Goal: Communication & Community: Share content

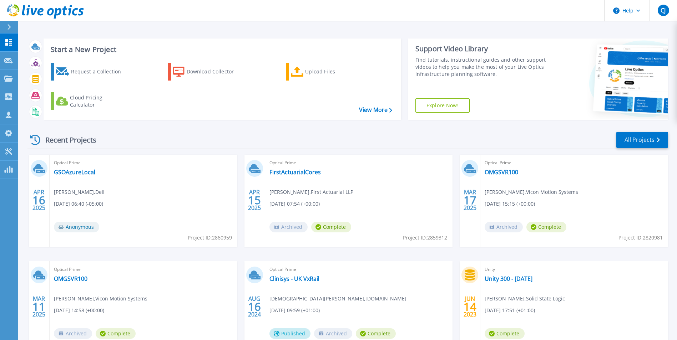
click at [6, 26] on button at bounding box center [9, 27] width 18 height 12
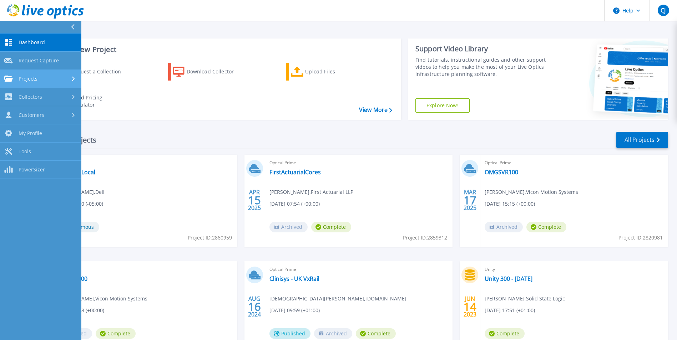
click at [42, 82] on link "Projects Projects" at bounding box center [40, 79] width 81 height 18
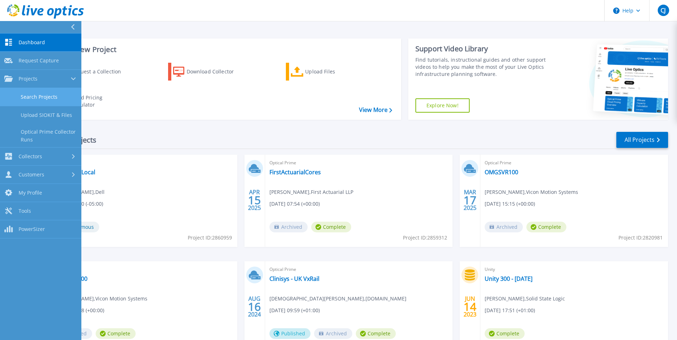
click at [41, 96] on link "Search Projects" at bounding box center [40, 97] width 81 height 18
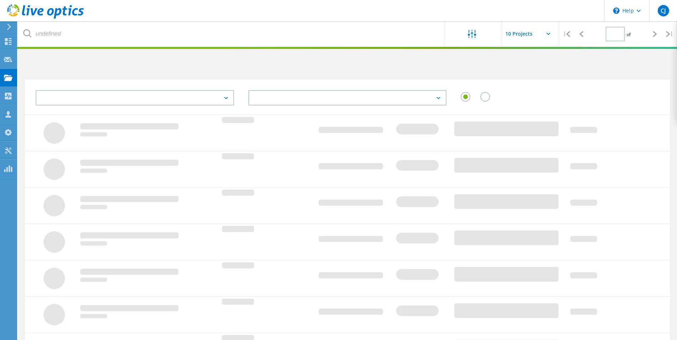
type input "1"
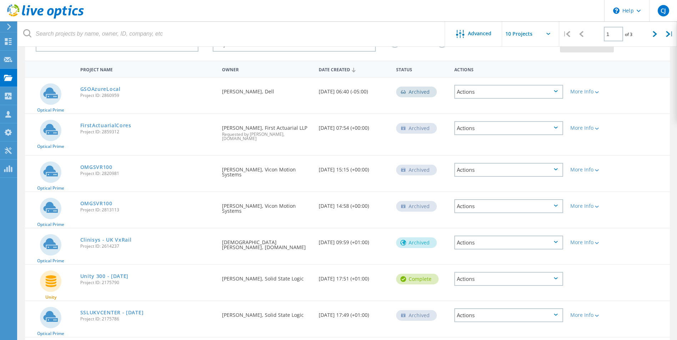
scroll to position [46, 0]
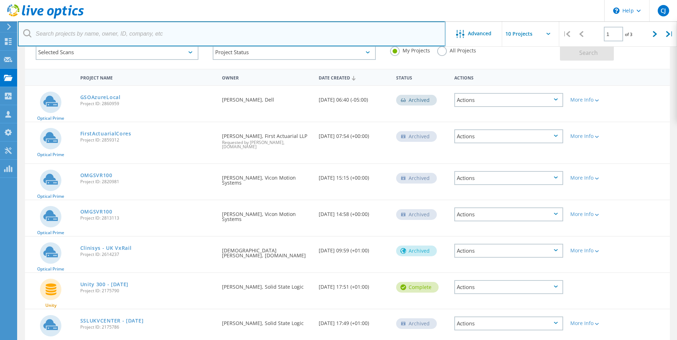
click at [134, 31] on input "text" at bounding box center [231, 33] width 427 height 25
type input "clinisys"
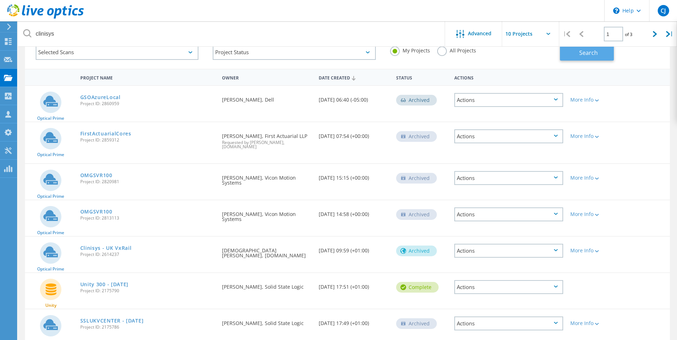
click at [589, 52] on span "Search" at bounding box center [588, 53] width 19 height 8
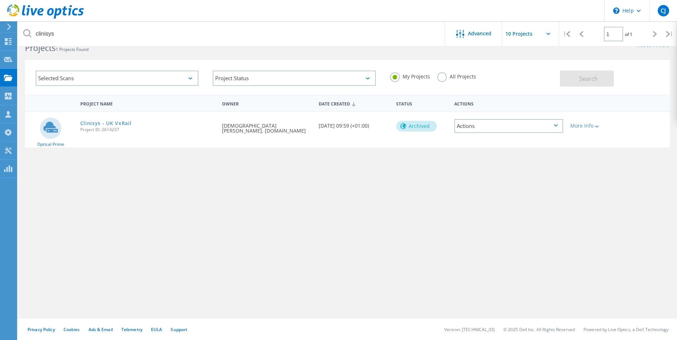
scroll to position [20, 0]
click at [442, 79] on label "All Projects" at bounding box center [456, 75] width 39 height 7
click at [0, 0] on input "All Projects" at bounding box center [0, 0] width 0 height 0
click at [578, 81] on button "Search" at bounding box center [587, 79] width 54 height 16
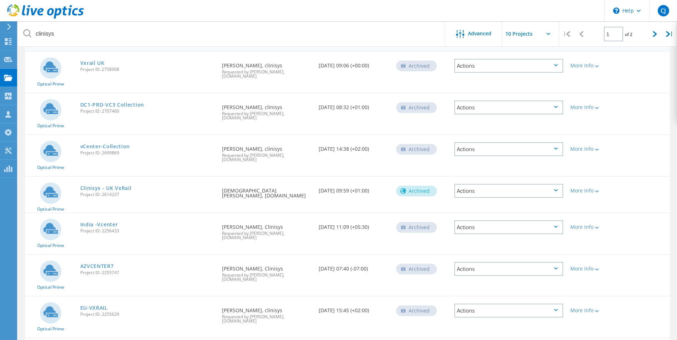
scroll to position [91, 0]
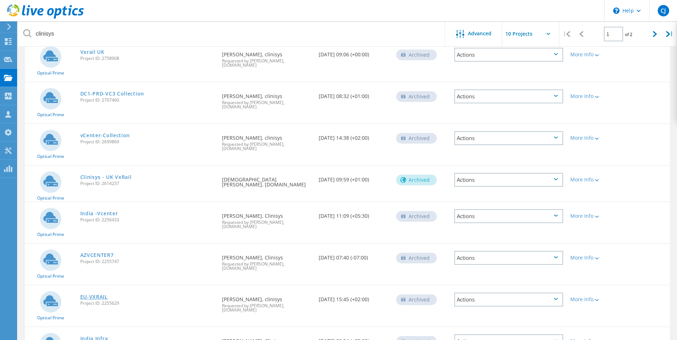
click at [98, 295] on link "EU-VXRAIL" at bounding box center [93, 297] width 27 height 5
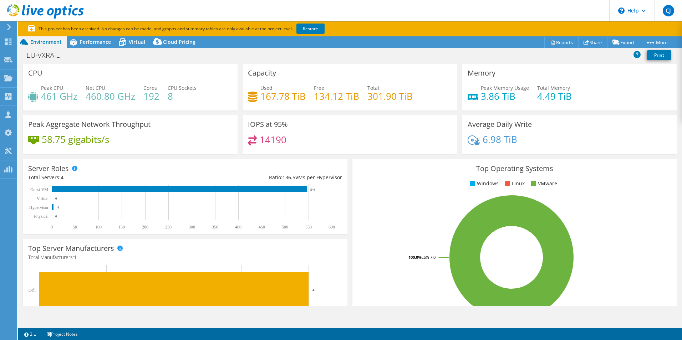
select select "USD"
click at [589, 42] on link "Share" at bounding box center [592, 42] width 29 height 11
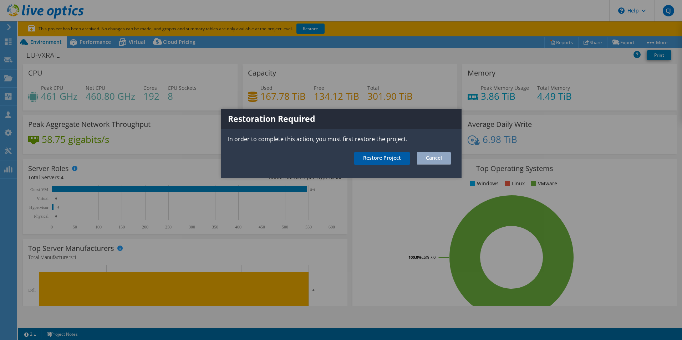
click at [382, 159] on link "Restore Project" at bounding box center [382, 158] width 56 height 13
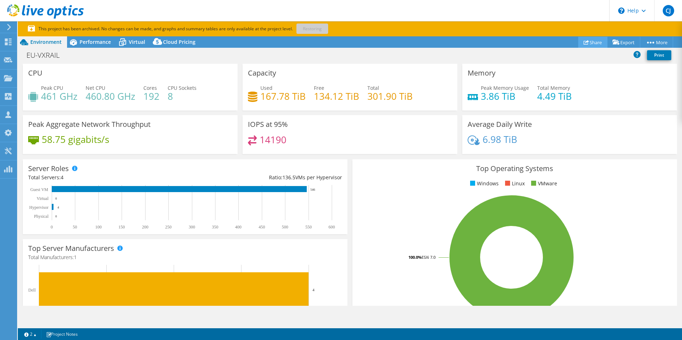
click at [584, 40] on icon at bounding box center [586, 42] width 5 height 5
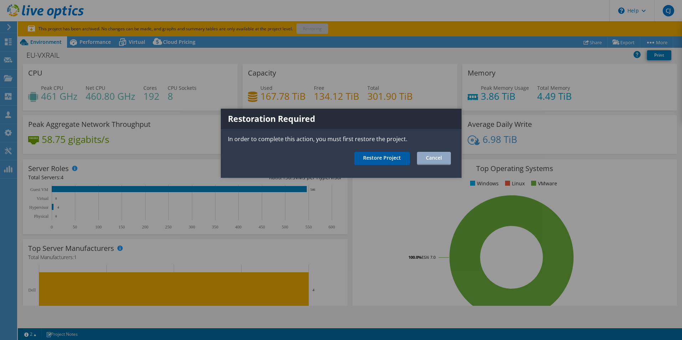
click at [391, 156] on link "Restore Project" at bounding box center [382, 158] width 56 height 13
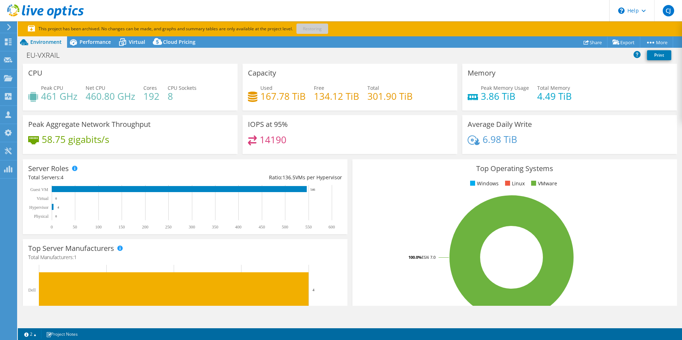
click at [314, 26] on p "This project has been archived. No changes can be made, and graphs and summary …" at bounding box center [203, 29] width 350 height 8
click at [102, 39] on span "Performance" at bounding box center [95, 42] width 31 height 7
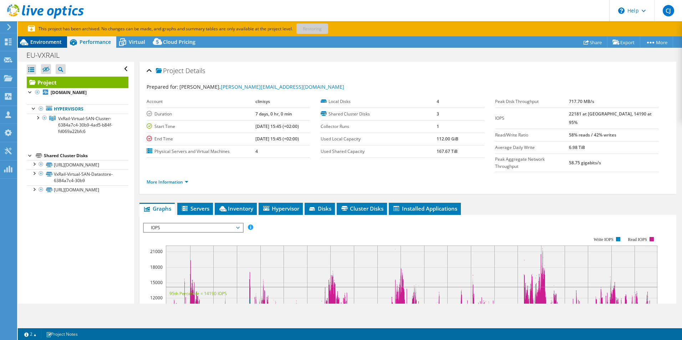
click at [50, 40] on span "Environment" at bounding box center [45, 42] width 31 height 7
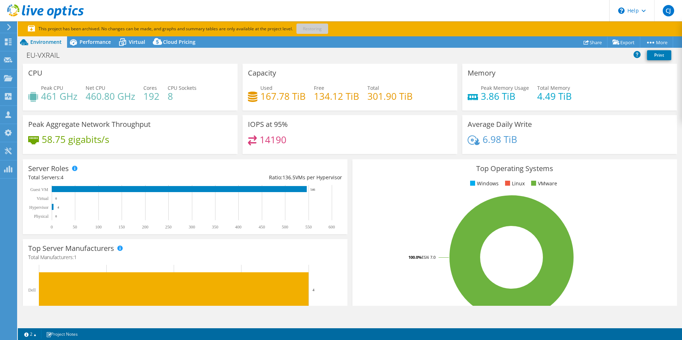
click at [313, 29] on p "This project has been archived. No changes can be made, and graphs and summary …" at bounding box center [203, 29] width 350 height 8
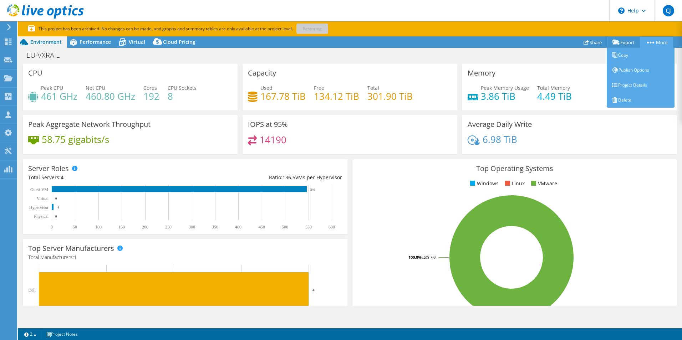
click at [652, 45] on link "More" at bounding box center [656, 42] width 33 height 11
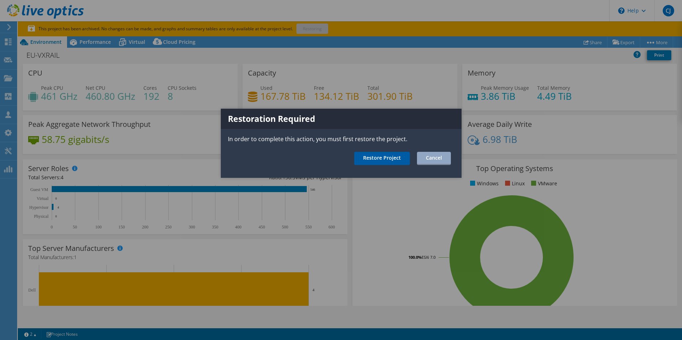
click at [385, 158] on link "Restore Project" at bounding box center [382, 158] width 56 height 13
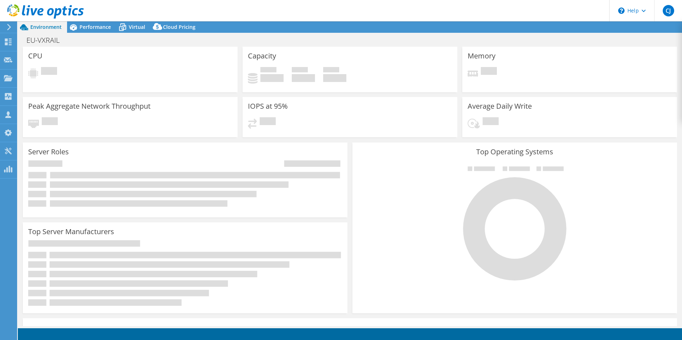
select select "USD"
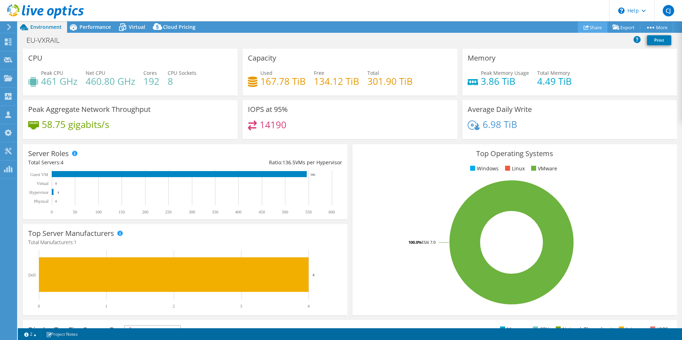
click at [594, 26] on link "Share" at bounding box center [593, 27] width 30 height 11
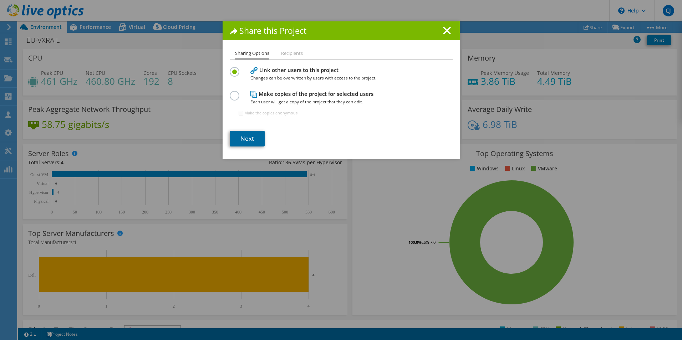
click at [244, 132] on link "Next" at bounding box center [247, 139] width 35 height 16
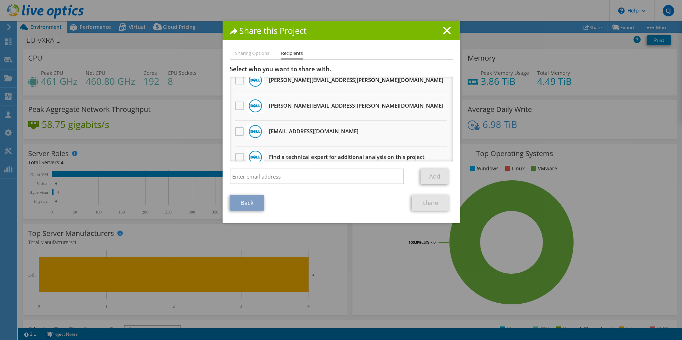
scroll to position [403, 0]
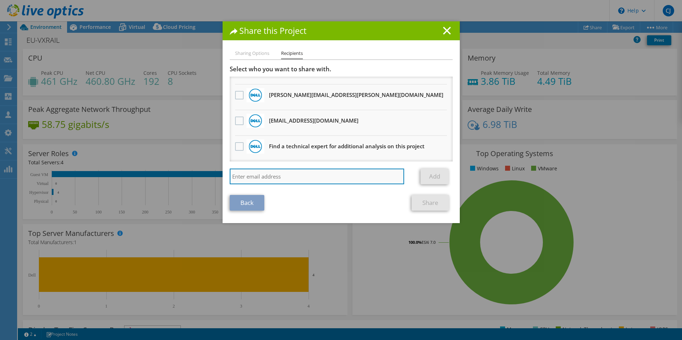
click at [270, 171] on input "search" at bounding box center [317, 177] width 175 height 16
type input "t"
paste input ""[PERSON_NAME]" <[PERSON_NAME][EMAIL_ADDRESS][PERSON_NAME][DOMAIN_NAME]>"
click at [277, 176] on input ""[PERSON_NAME]" <[PERSON_NAME][EMAIL_ADDRESS][PERSON_NAME][DOMAIN_NAME]>" at bounding box center [317, 177] width 175 height 16
click at [306, 178] on input "[PERSON_NAME][EMAIL_ADDRESS][PERSON_NAME][DOMAIN_NAME]>" at bounding box center [317, 177] width 175 height 16
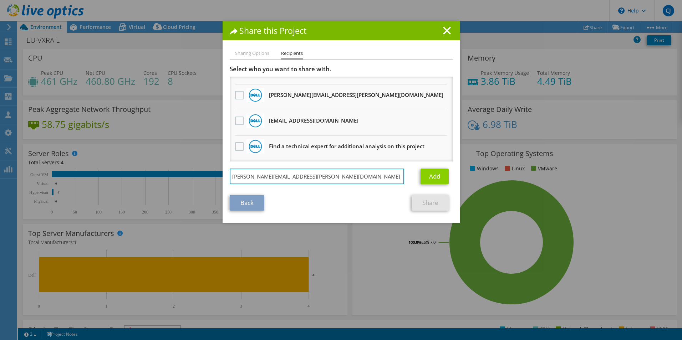
type input "[PERSON_NAME][EMAIL_ADDRESS][PERSON_NAME][DOMAIN_NAME]"
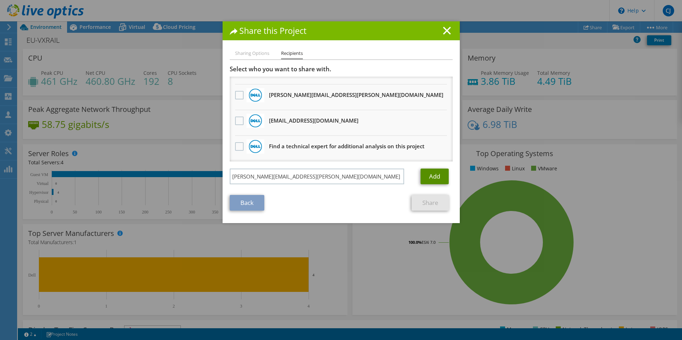
click at [440, 176] on link "Add" at bounding box center [435, 177] width 28 height 16
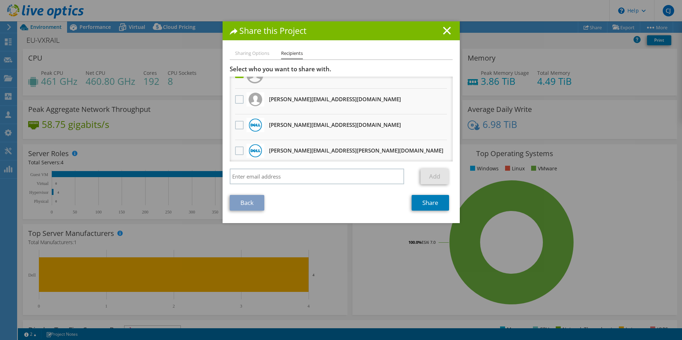
scroll to position [0, 0]
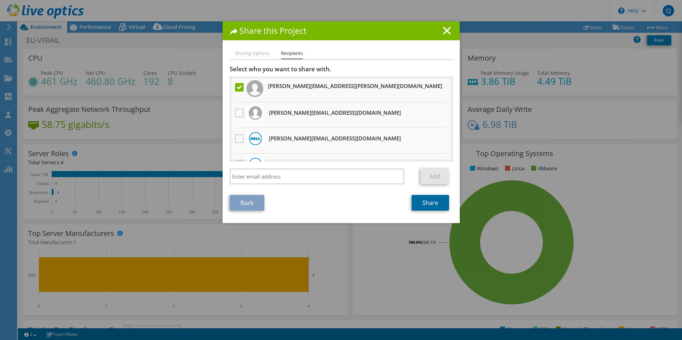
click at [429, 201] on link "Share" at bounding box center [430, 203] width 37 height 16
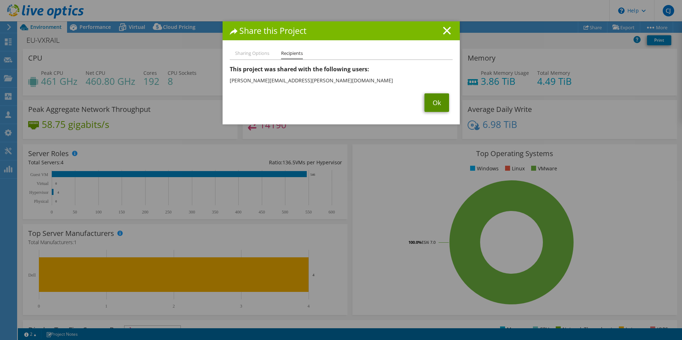
click at [432, 102] on link "Ok" at bounding box center [437, 102] width 25 height 19
